Goal: Task Accomplishment & Management: Complete application form

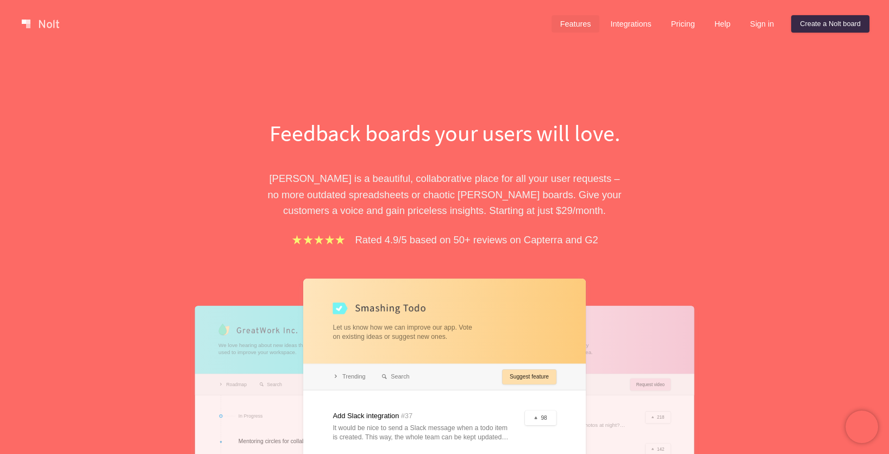
click at [581, 23] on link "Features" at bounding box center [575, 23] width 48 height 17
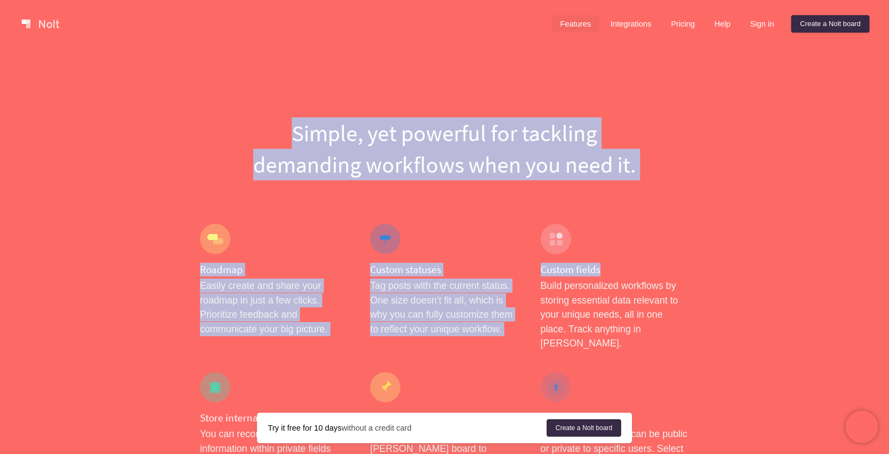
drag, startPoint x: 239, startPoint y: 91, endPoint x: 703, endPoint y: 269, distance: 497.8
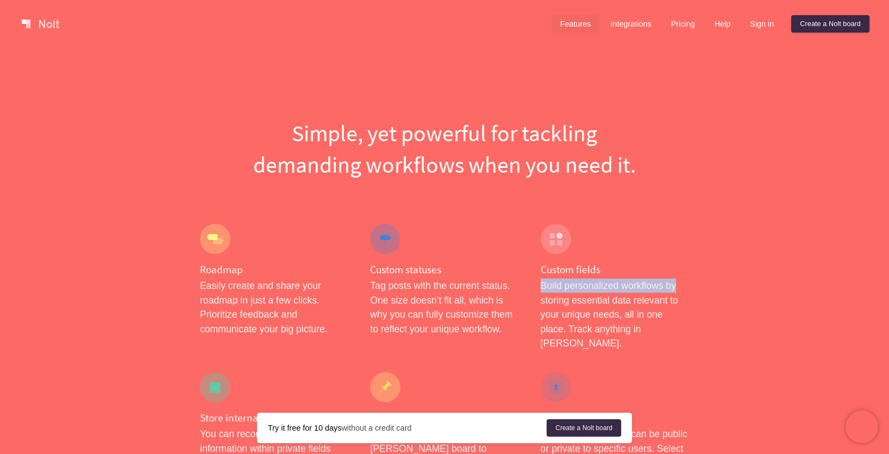
drag, startPoint x: 722, startPoint y: 273, endPoint x: 723, endPoint y: 284, distance: 11.4
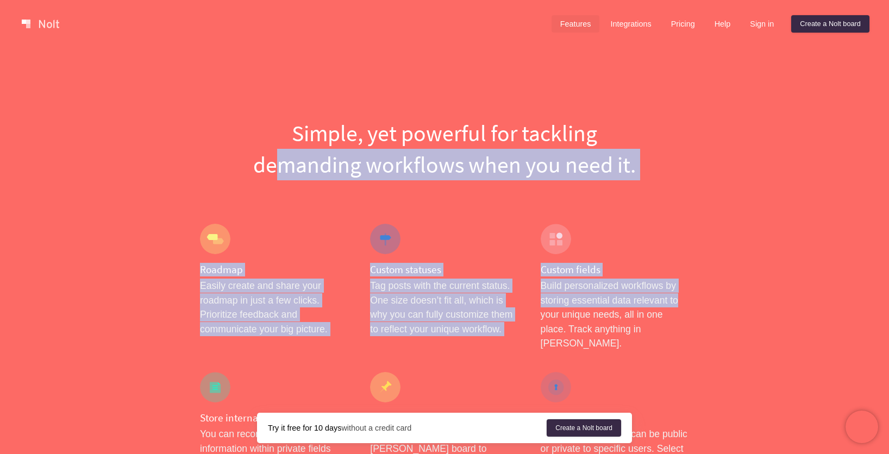
drag, startPoint x: 698, startPoint y: 306, endPoint x: 238, endPoint y: 154, distance: 484.5
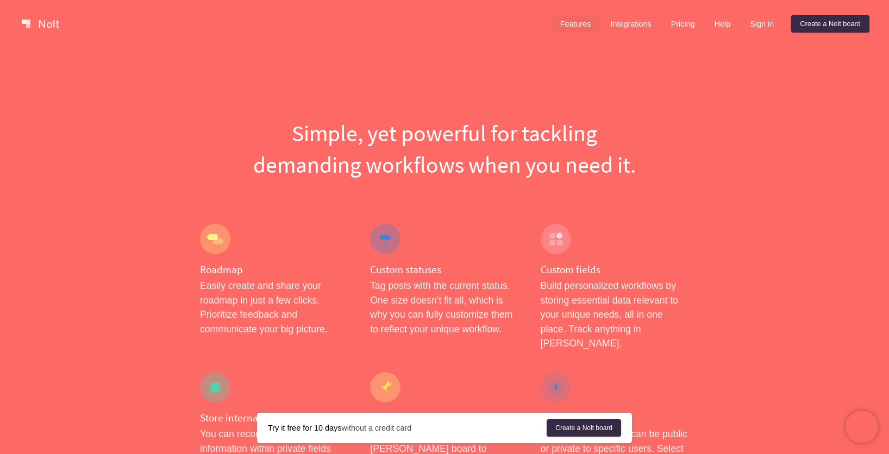
drag, startPoint x: 233, startPoint y: 149, endPoint x: 299, endPoint y: 107, distance: 78.8
click at [233, 148] on h1 "Simple, yet powerful for tackling demanding workflows when you need it." at bounding box center [444, 148] width 489 height 63
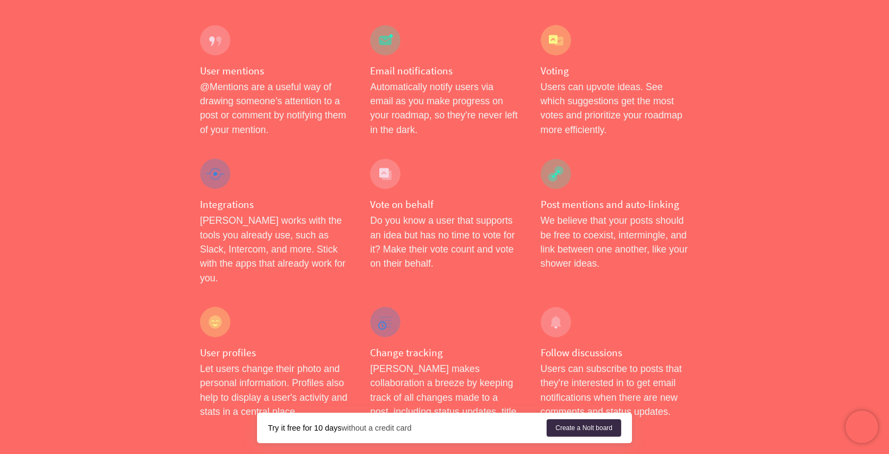
scroll to position [1763, 0]
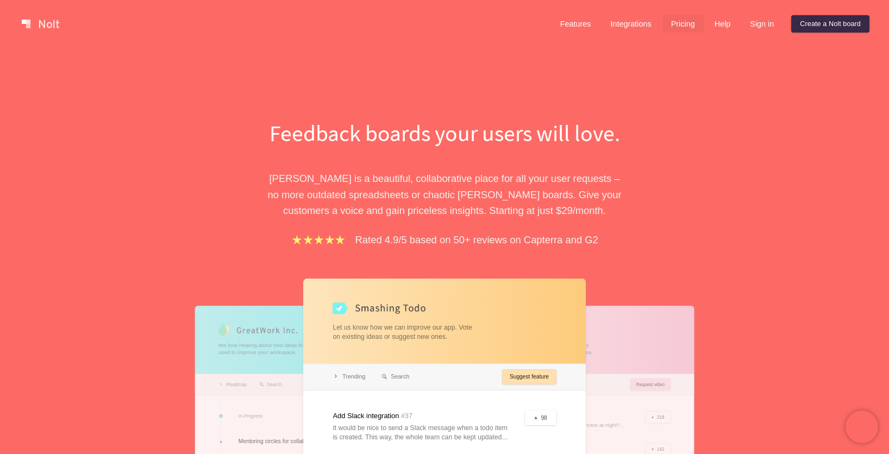
click at [674, 24] on link "Pricing" at bounding box center [682, 23] width 41 height 17
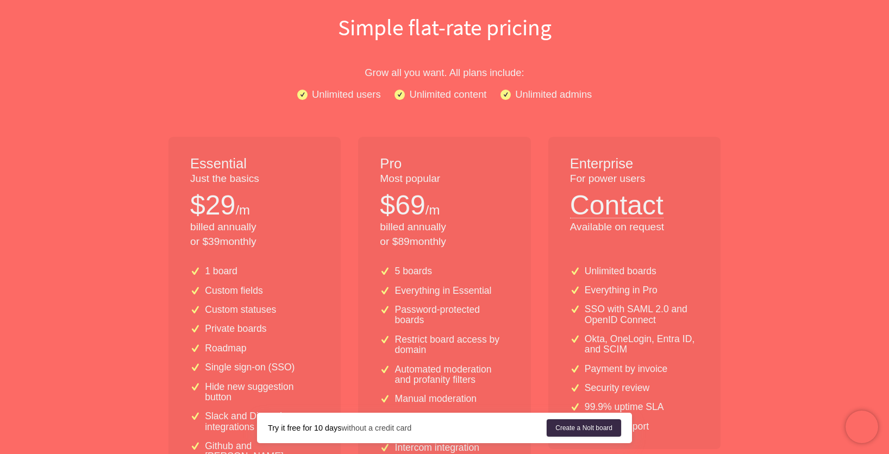
scroll to position [106, 0]
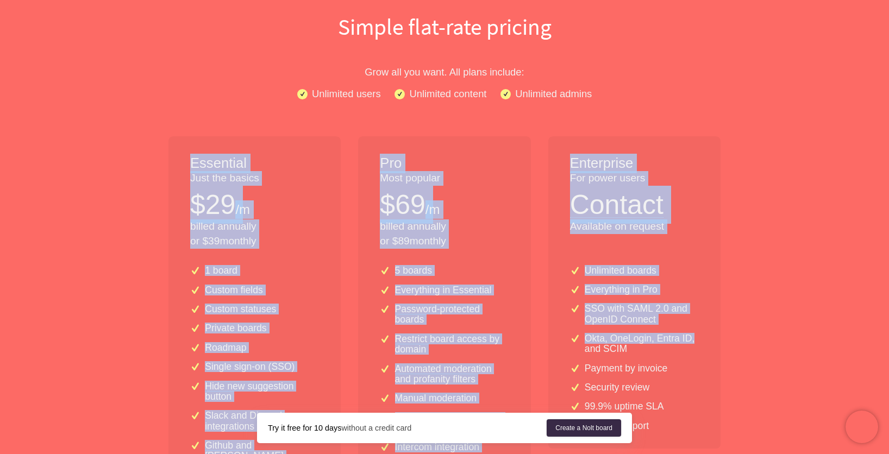
drag, startPoint x: 302, startPoint y: 128, endPoint x: 695, endPoint y: 340, distance: 447.5
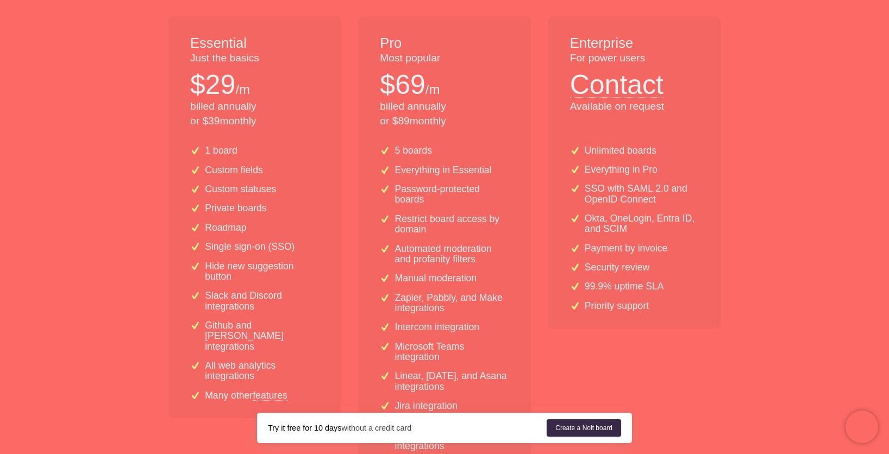
scroll to position [217, 0]
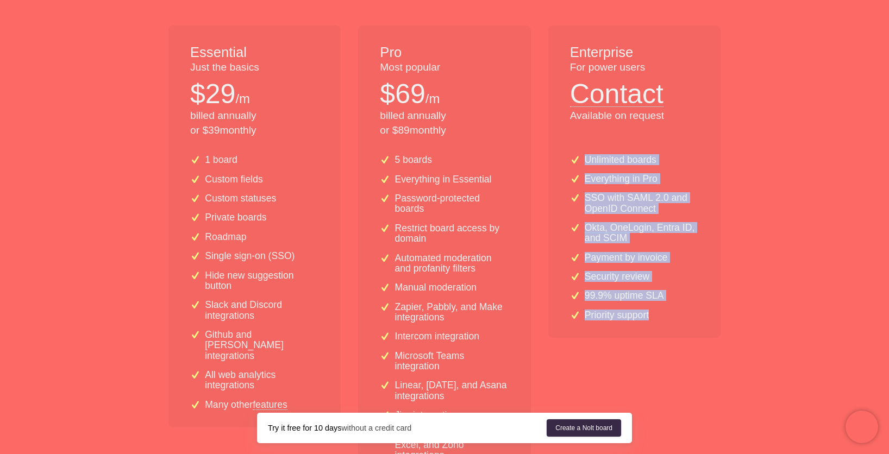
drag, startPoint x: 647, startPoint y: 151, endPoint x: 670, endPoint y: 316, distance: 166.8
click at [670, 314] on div "Unlimited boards Everything in Pro SSO with SAML 2.0 and OpenID Connect Okta, O…" at bounding box center [634, 235] width 172 height 206
click at [670, 316] on div "Priority support" at bounding box center [634, 315] width 129 height 10
drag, startPoint x: 603, startPoint y: 144, endPoint x: 663, endPoint y: 352, distance: 216.5
click at [663, 352] on div "Enterprise For power users Contact Available on request Unlimited boards Everyt…" at bounding box center [634, 276] width 172 height 501
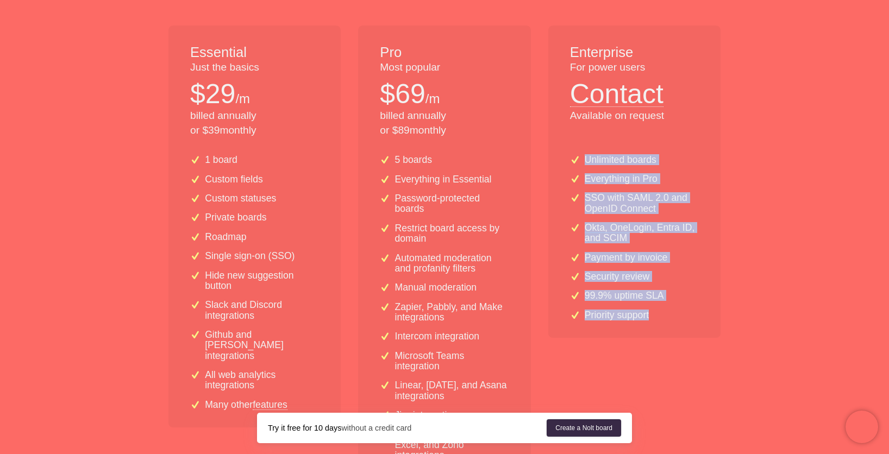
click at [663, 352] on div "Enterprise For power users Contact Available on request Unlimited boards Everyt…" at bounding box center [634, 276] width 172 height 501
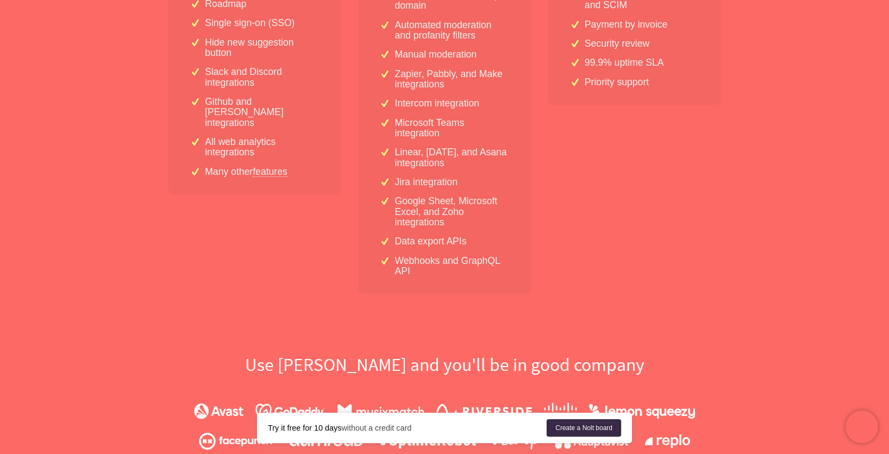
scroll to position [624, 0]
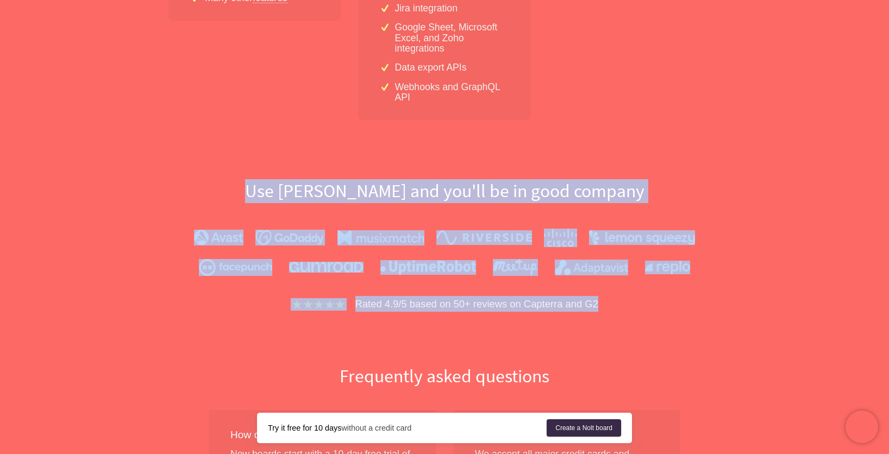
drag, startPoint x: 266, startPoint y: 189, endPoint x: 671, endPoint y: 308, distance: 421.8
click at [671, 307] on div "Use Nolt and you'll be in good company Rated 4.9/5 based on 50+ reviews on Capt…" at bounding box center [444, 245] width 695 height 133
click at [672, 308] on div "Rated 4.9/5 based on 50+ reviews on Capterra and G2" at bounding box center [444, 304] width 678 height 16
drag, startPoint x: 485, startPoint y: 134, endPoint x: 652, endPoint y: 357, distance: 279.1
click at [652, 357] on div "Simple flat-rate pricing Grow all you want. All plans include: Unlimited users …" at bounding box center [444, 232] width 695 height 1479
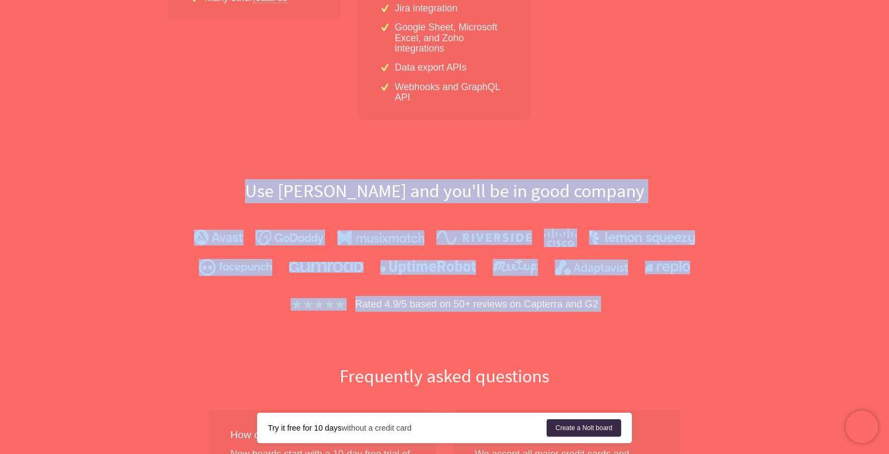
click at [653, 359] on div "Simple flat-rate pricing Grow all you want. All plans include: Unlimited users …" at bounding box center [444, 232] width 695 height 1479
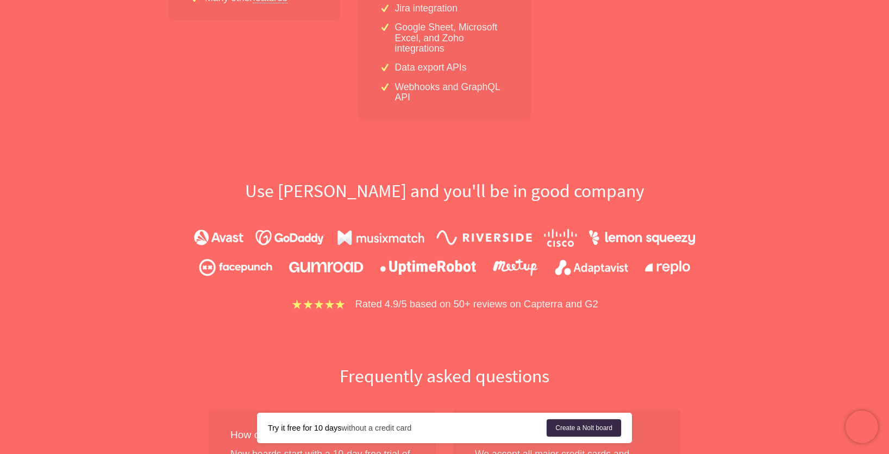
scroll to position [839, 0]
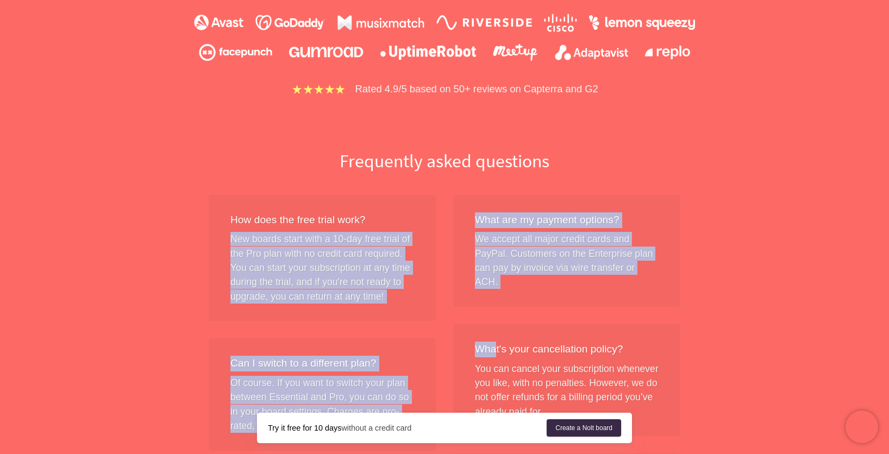
drag, startPoint x: 304, startPoint y: 265, endPoint x: 611, endPoint y: 410, distance: 339.5
click at [610, 410] on div "Simple flat-rate pricing Grow all you want. All plans include: Unlimited users …" at bounding box center [444, 17] width 695 height 1479
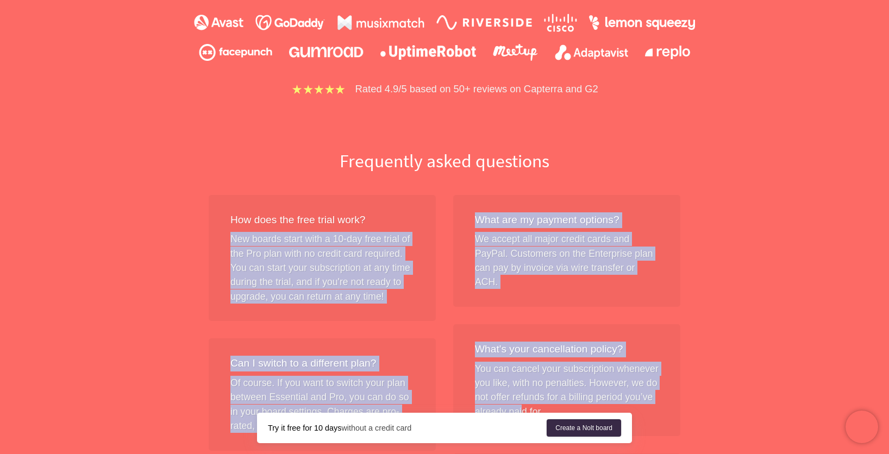
click at [611, 410] on div "What's your cancellation policy? You can cancel your subscription whenever you …" at bounding box center [566, 380] width 227 height 112
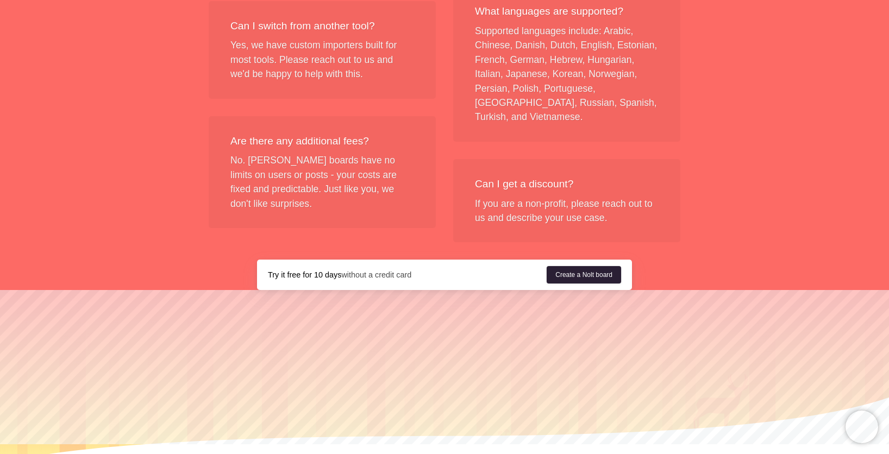
scroll to position [1343, 0]
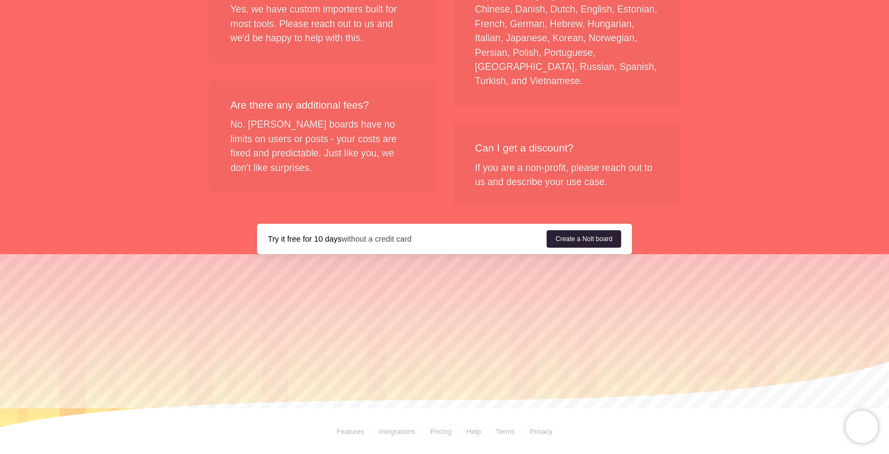
click at [575, 241] on link "Create a Nolt board" at bounding box center [584, 238] width 74 height 17
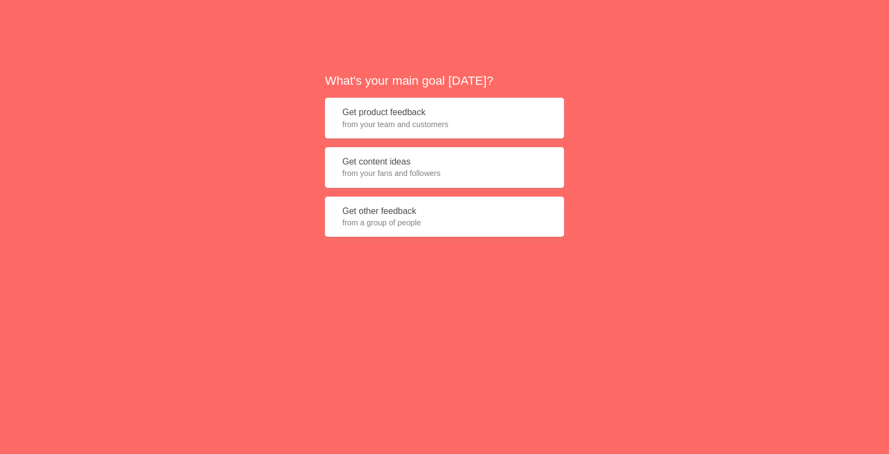
click at [405, 164] on button "Get content ideas from your fans and followers" at bounding box center [444, 167] width 239 height 41
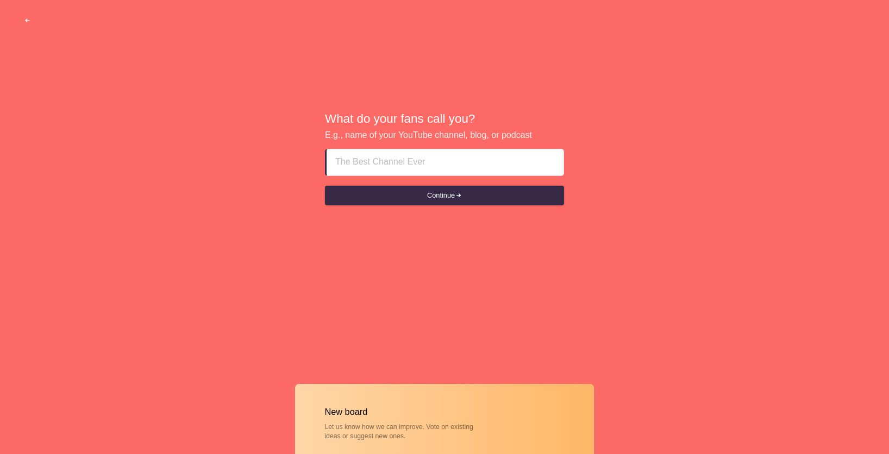
click at [405, 164] on input at bounding box center [445, 162] width 220 height 26
click at [412, 204] on button "Continue" at bounding box center [444, 196] width 239 height 20
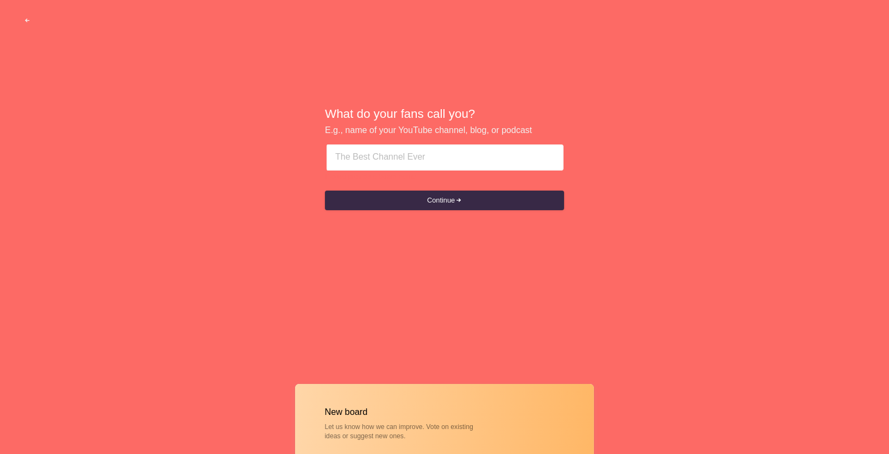
click at [409, 169] on input at bounding box center [445, 158] width 220 height 26
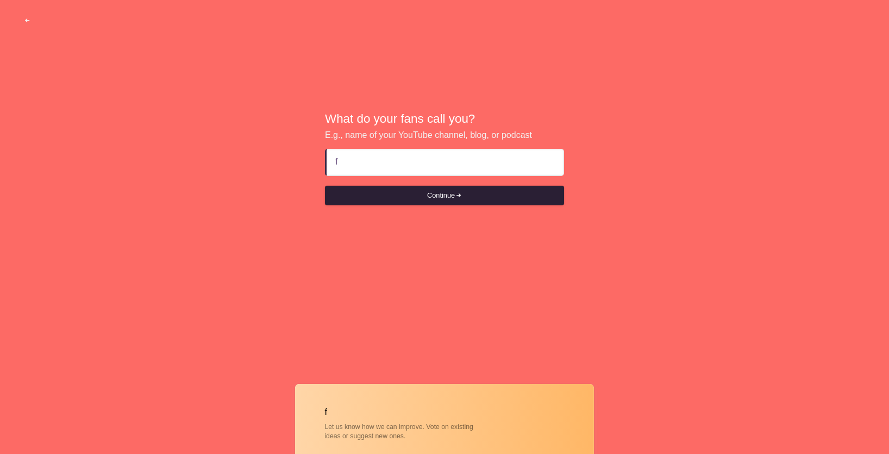
click at [406, 192] on button "Continue" at bounding box center [444, 196] width 239 height 20
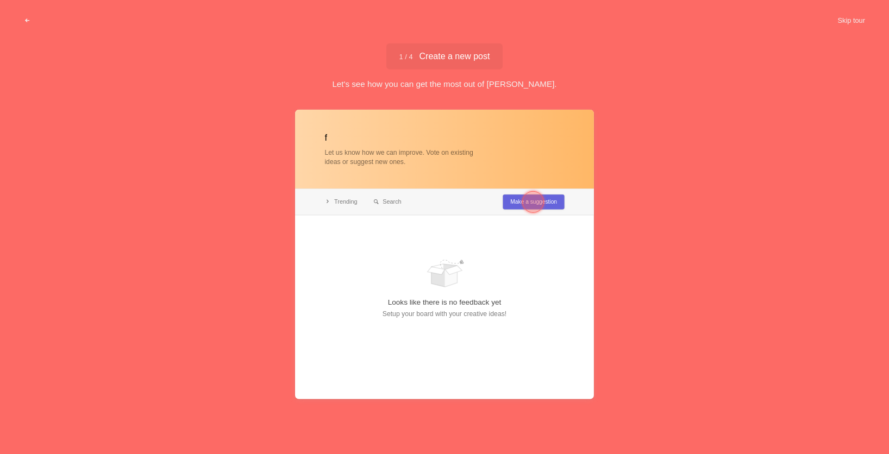
type input "f"
click at [511, 200] on div at bounding box center [444, 254] width 299 height 290
click at [339, 206] on div at bounding box center [444, 254] width 299 height 290
click at [340, 202] on div at bounding box center [444, 254] width 299 height 290
drag, startPoint x: 504, startPoint y: 50, endPoint x: 484, endPoint y: 85, distance: 40.6
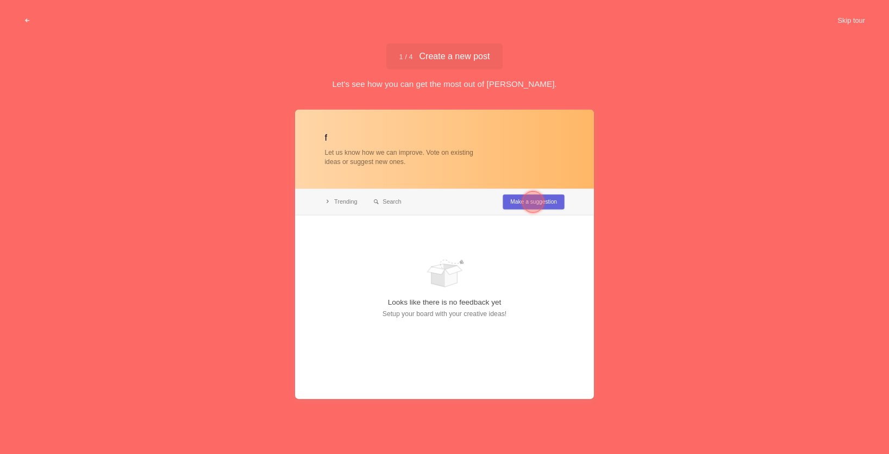
click at [503, 51] on div "1 / 4 Create a new post Create a new post Let's see how you can get the most ou…" at bounding box center [444, 66] width 889 height 46
drag, startPoint x: 579, startPoint y: 225, endPoint x: 561, endPoint y: 204, distance: 27.4
click at [578, 224] on div at bounding box center [444, 254] width 299 height 290
drag, startPoint x: 561, startPoint y: 204, endPoint x: 551, endPoint y: 204, distance: 10.3
click at [560, 204] on div at bounding box center [444, 254] width 299 height 290
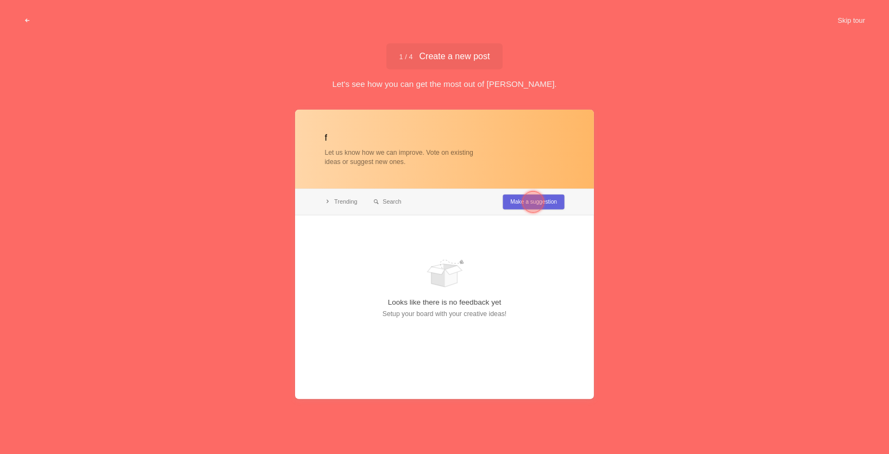
click at [536, 200] on div at bounding box center [533, 202] width 22 height 22
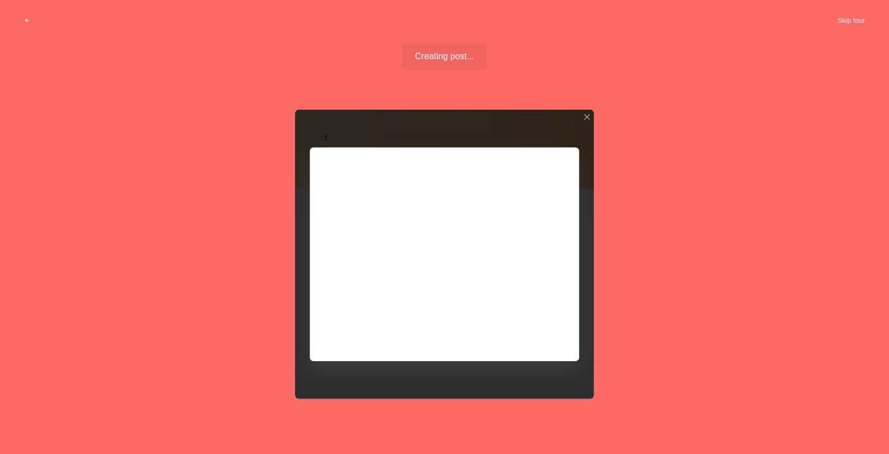
click at [535, 333] on div at bounding box center [444, 254] width 299 height 290
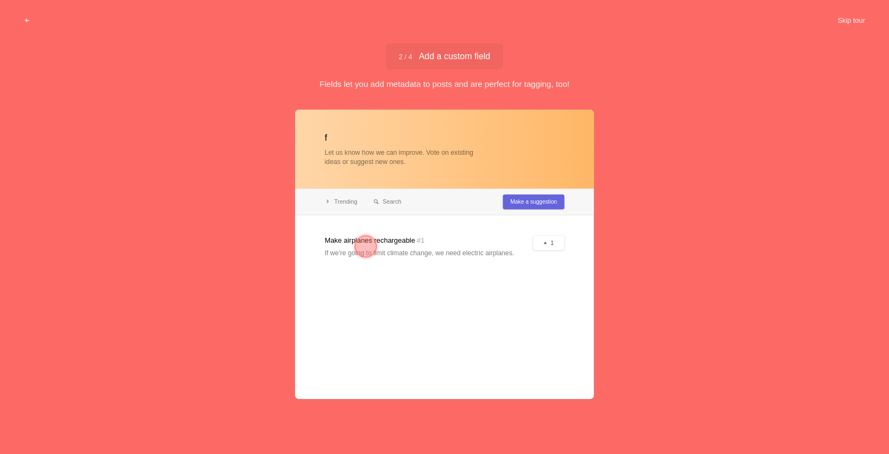
click at [543, 199] on div at bounding box center [444, 254] width 299 height 290
